Goal: Task Accomplishment & Management: Manage account settings

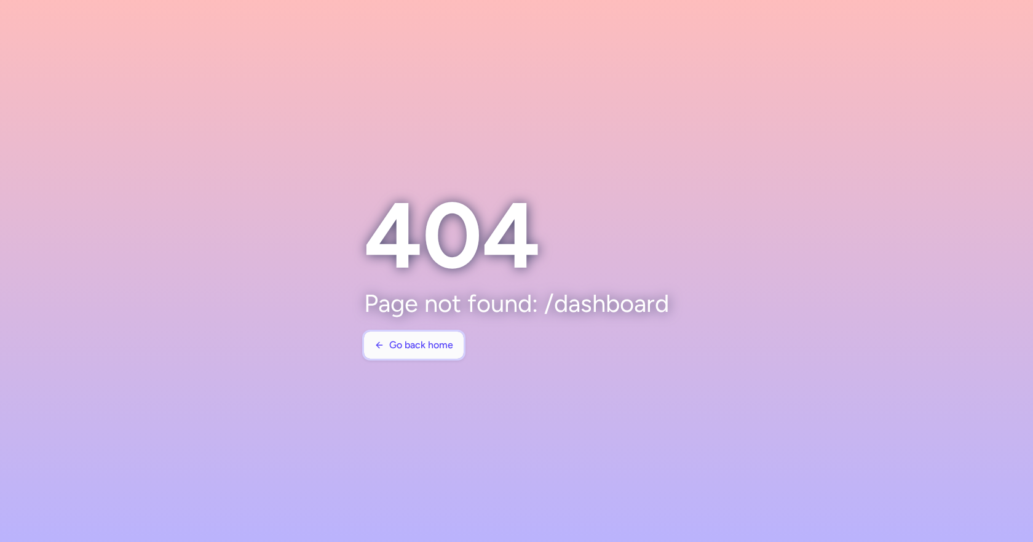
click at [431, 349] on span "Go back home" at bounding box center [421, 345] width 64 height 11
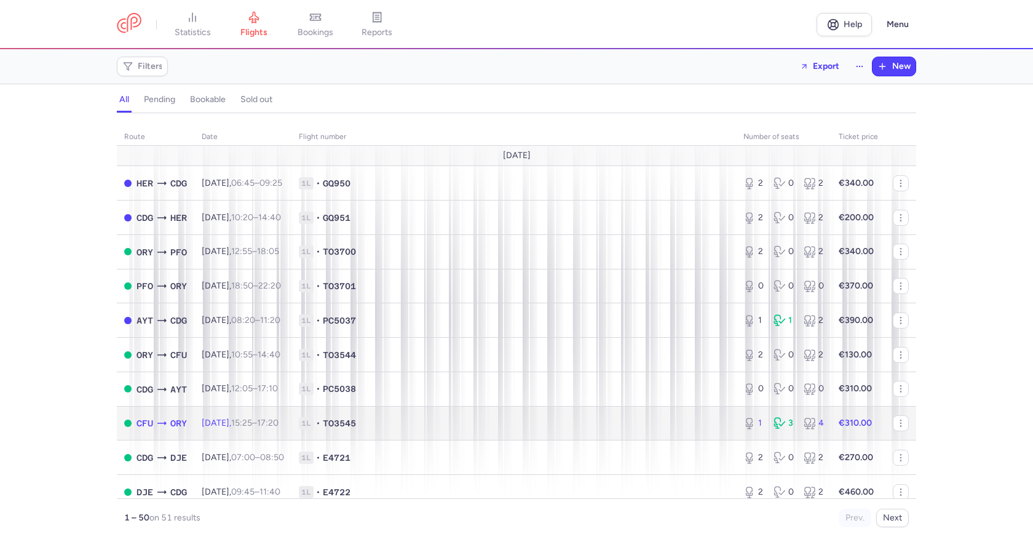
click at [508, 429] on span "1L • TO3545" at bounding box center [514, 423] width 430 height 12
select select "days"
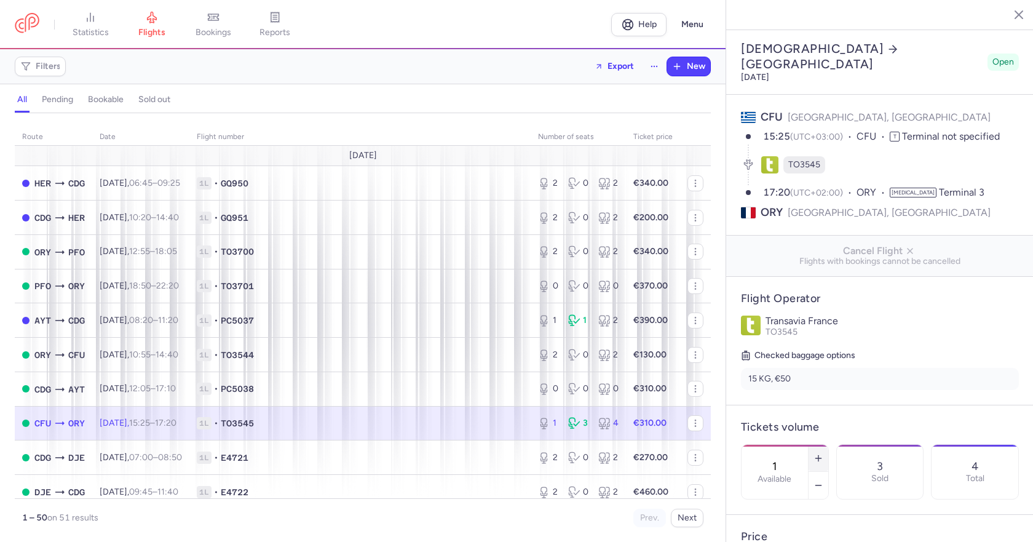
click at [824, 453] on icon "button" at bounding box center [819, 458] width 10 height 10
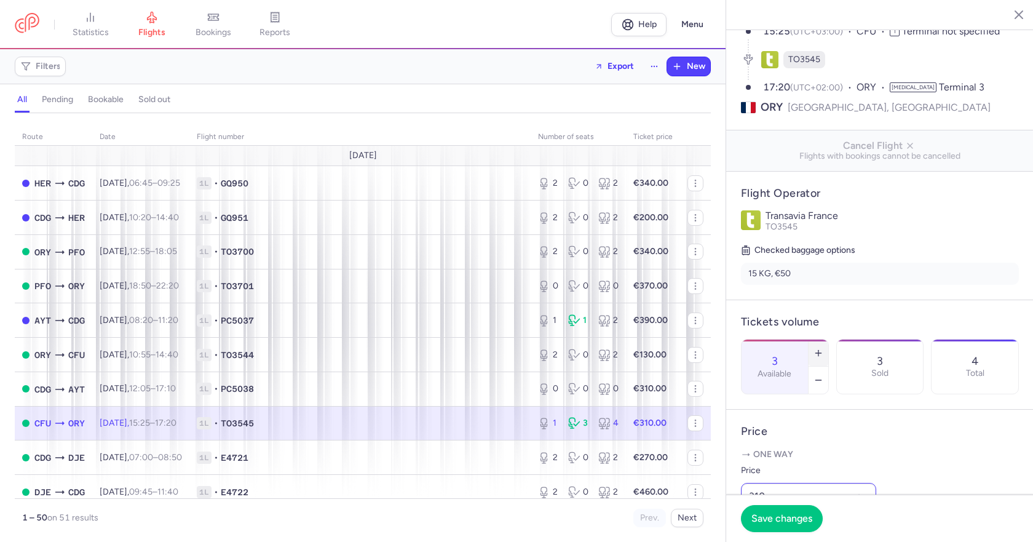
scroll to position [123, 0]
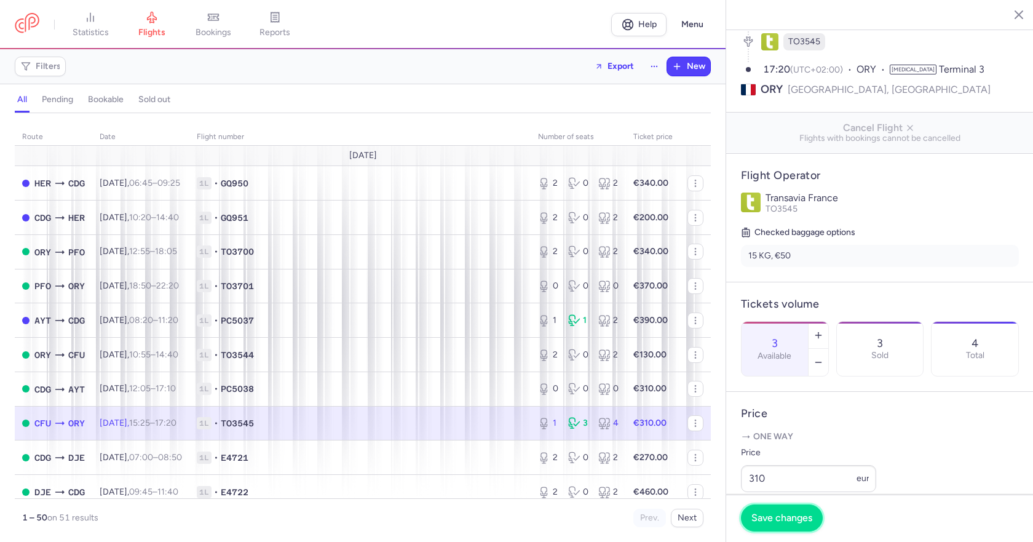
click at [786, 517] on span "Save changes" at bounding box center [782, 517] width 61 height 11
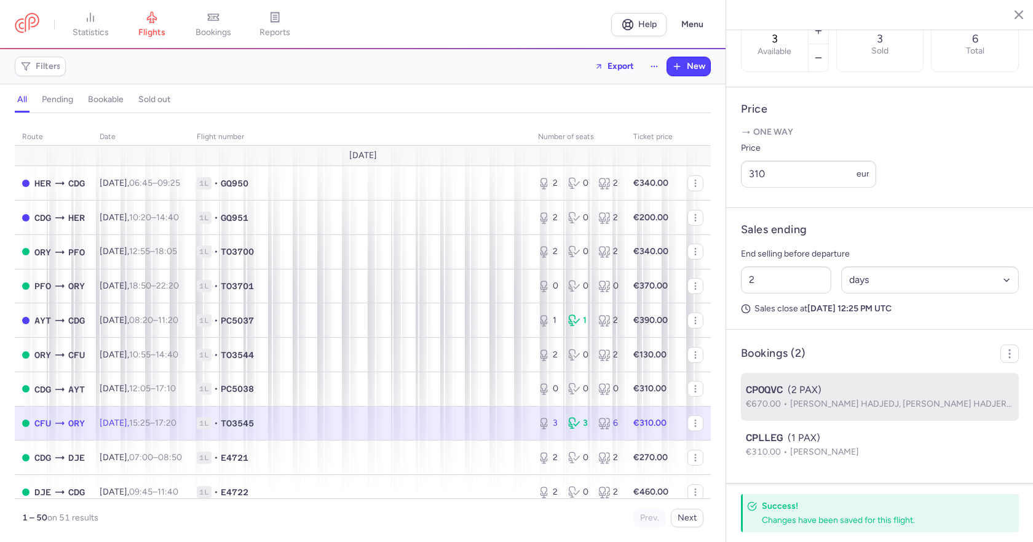
scroll to position [445, 0]
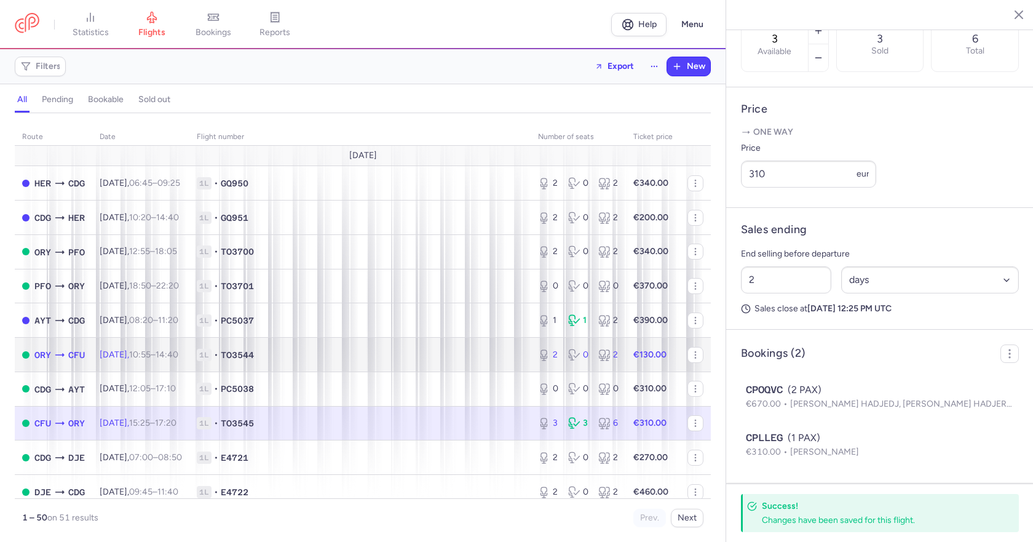
click at [396, 359] on span "1L • TO3544" at bounding box center [360, 355] width 327 height 12
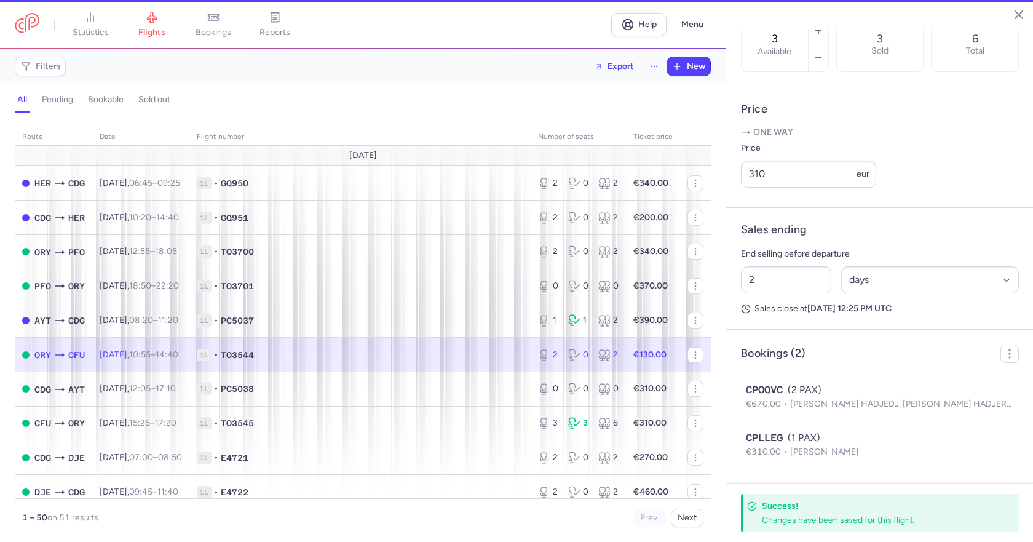
type input "2"
